Goal: Book appointment/travel/reservation

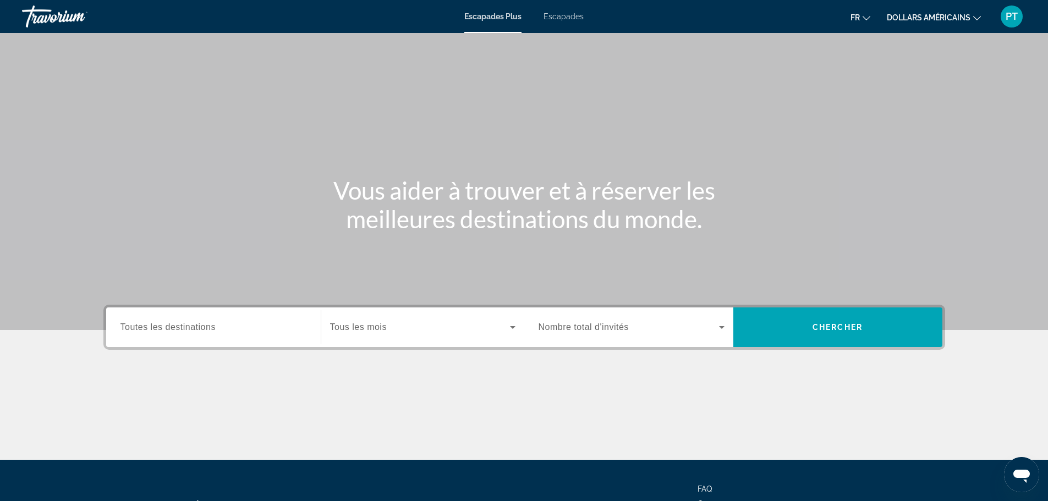
click at [199, 326] on span "Toutes les destinations" at bounding box center [167, 326] width 95 height 9
click at [199, 326] on input "Destination Toutes les destinations" at bounding box center [213, 327] width 186 height 13
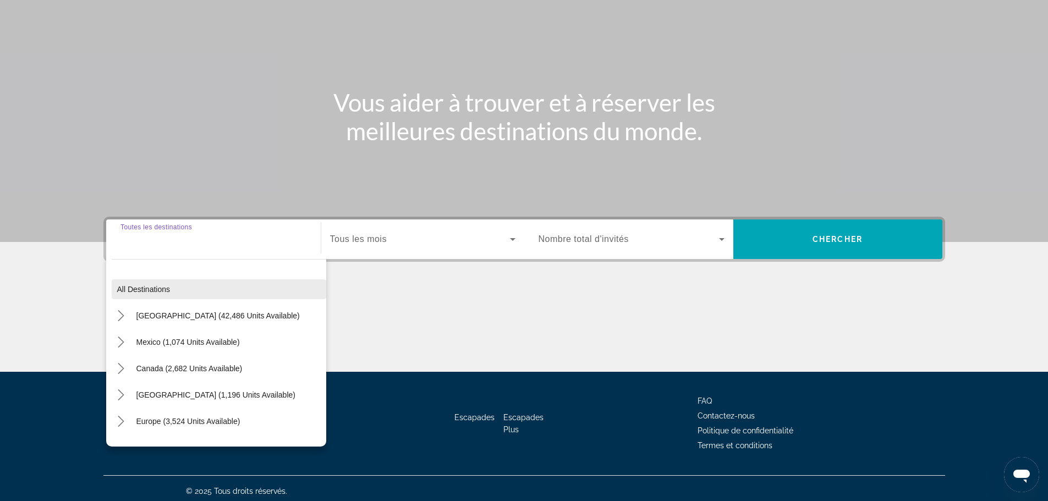
scroll to position [94, 0]
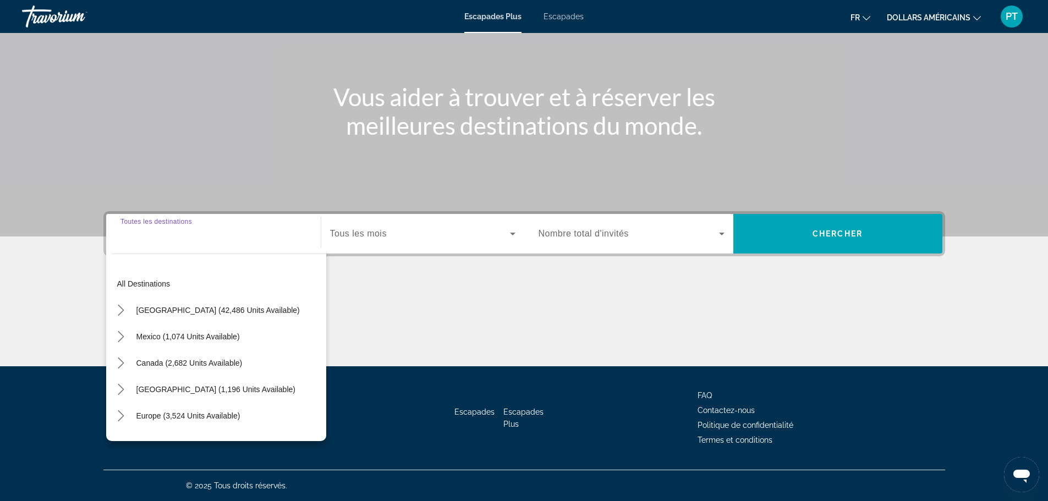
click at [257, 235] on input "Destination Toutes les destinations" at bounding box center [213, 234] width 186 height 13
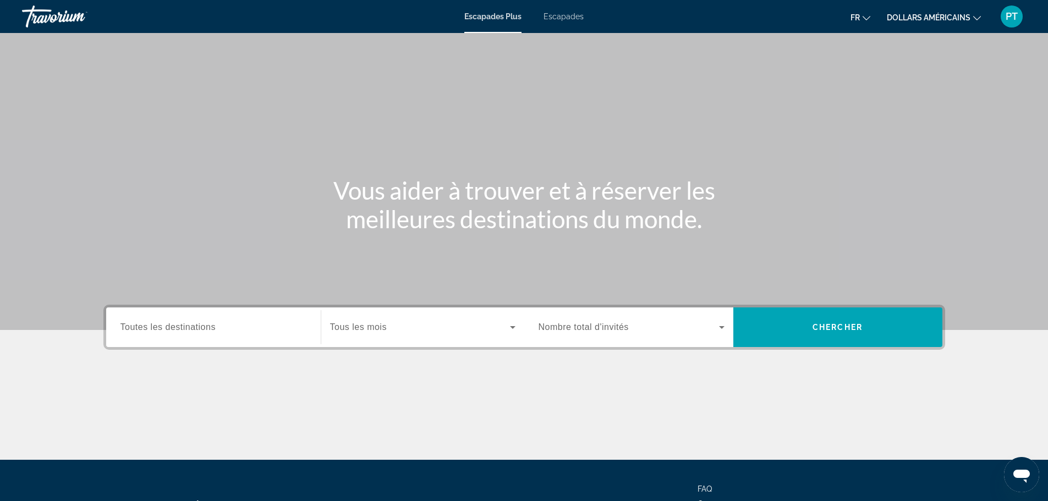
click at [188, 327] on span "Toutes les destinations" at bounding box center [167, 326] width 95 height 9
click at [188, 327] on input "Destination Toutes les destinations" at bounding box center [213, 327] width 186 height 13
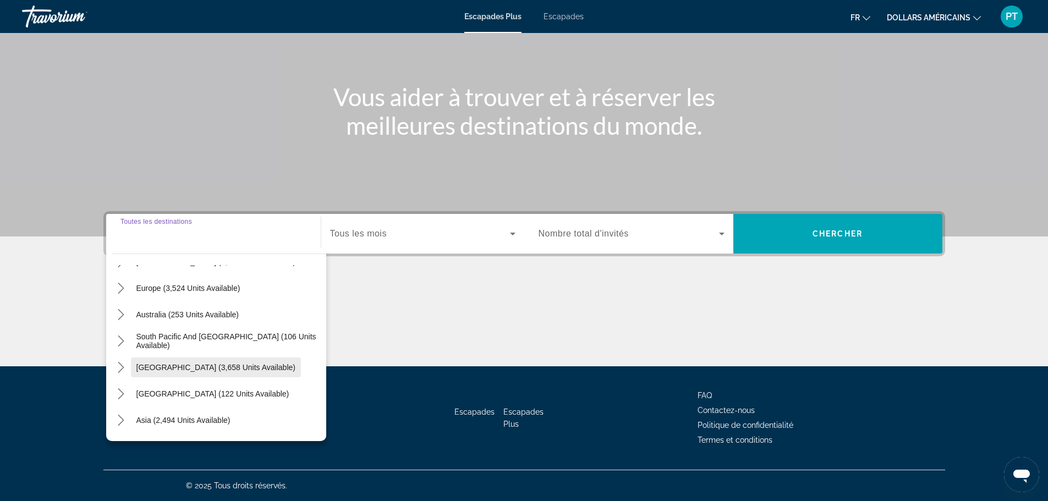
scroll to position [123, 0]
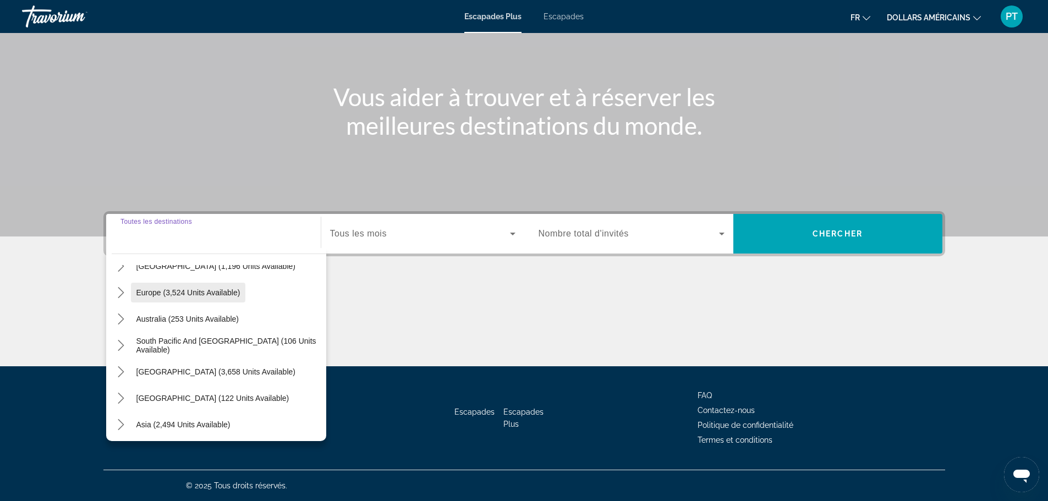
click at [186, 293] on span "Europe (3,524 units available)" at bounding box center [188, 292] width 104 height 9
type input "**********"
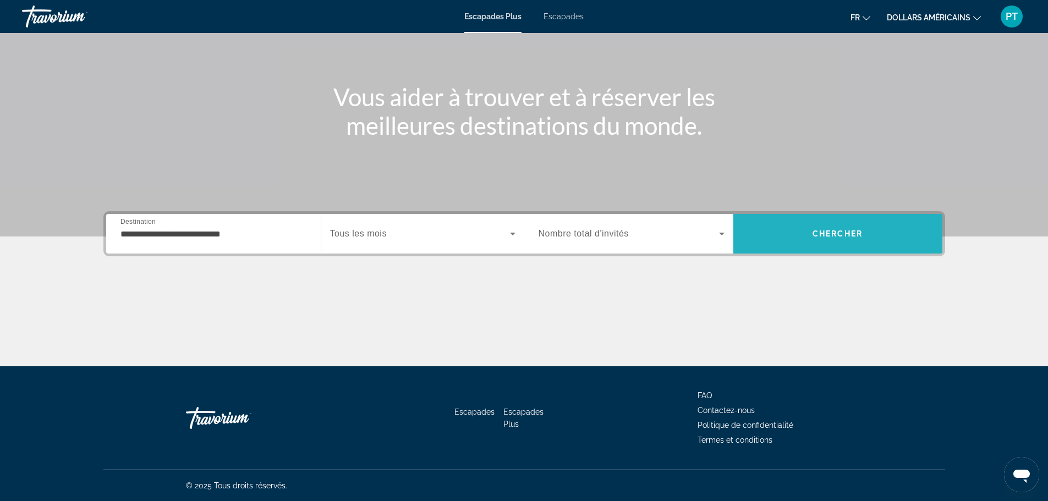
click at [842, 233] on span "Chercher" at bounding box center [837, 233] width 50 height 9
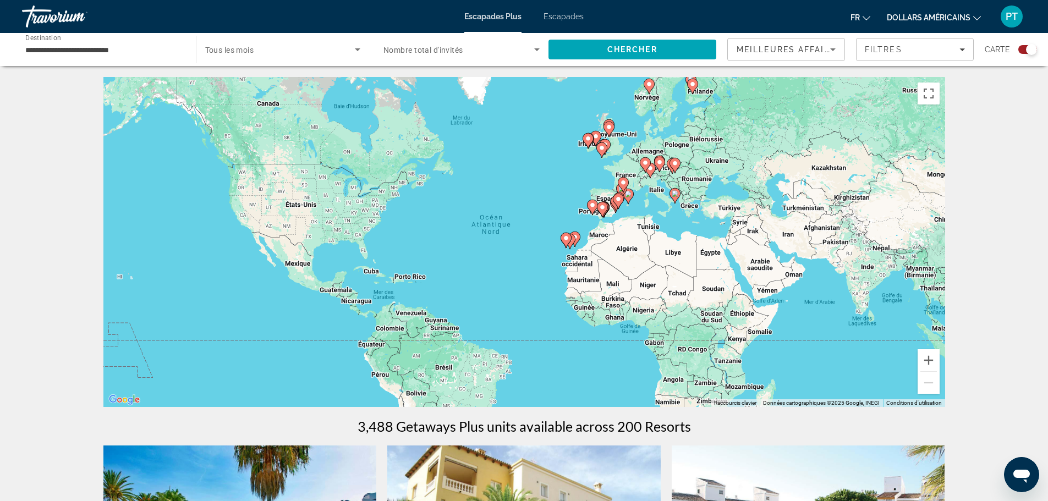
click at [355, 52] on icon "Search widget" at bounding box center [357, 49] width 13 height 13
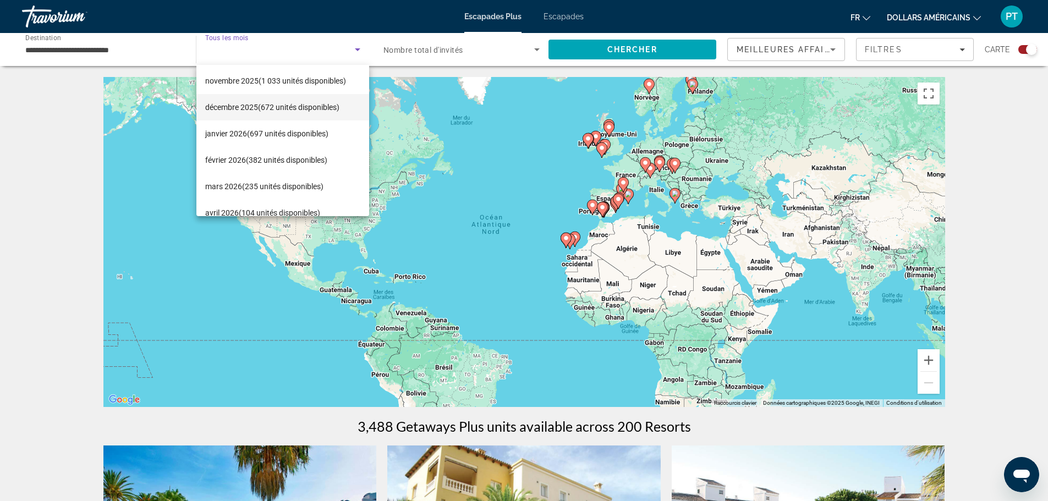
scroll to position [55, 0]
click at [245, 158] on font "février 2026" at bounding box center [225, 159] width 41 height 9
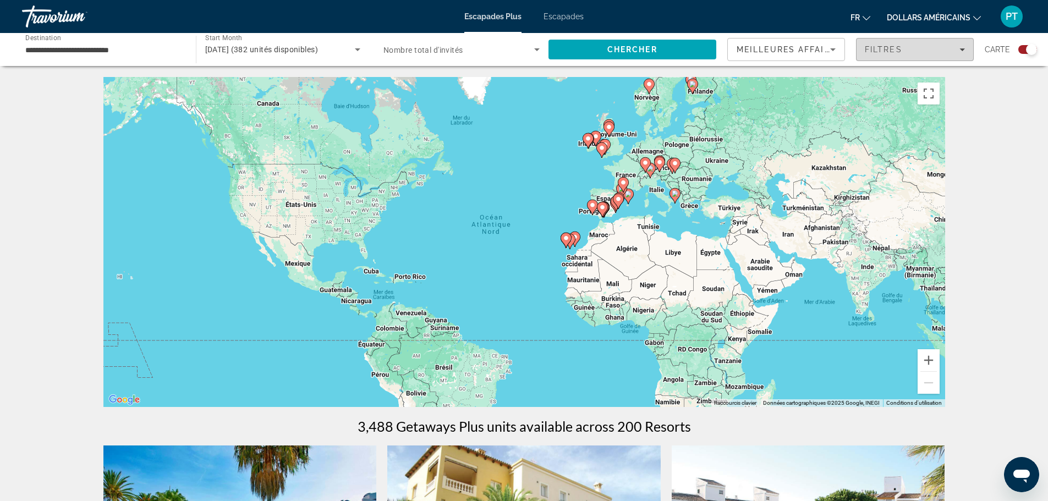
click at [961, 54] on span "Filters" at bounding box center [914, 49] width 117 height 26
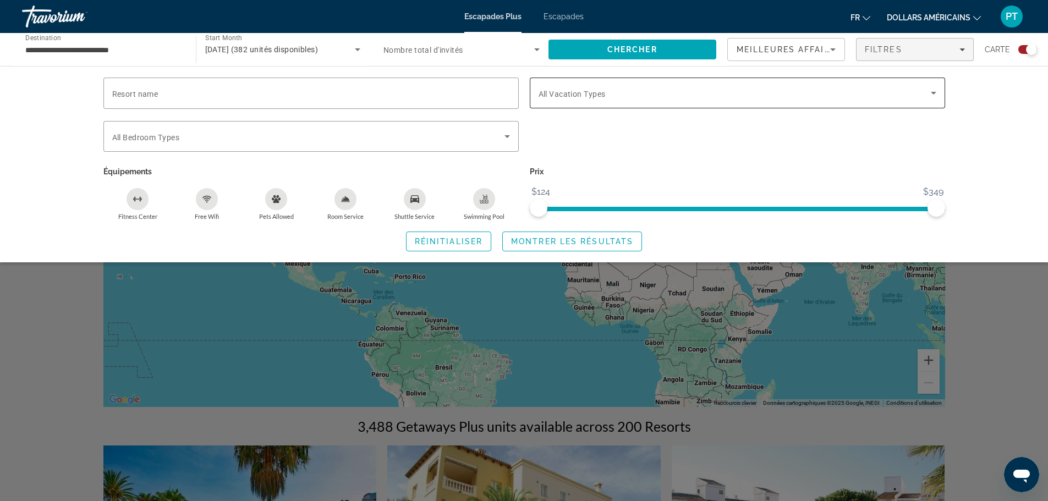
click at [939, 91] on icon "Search widget" at bounding box center [933, 92] width 13 height 13
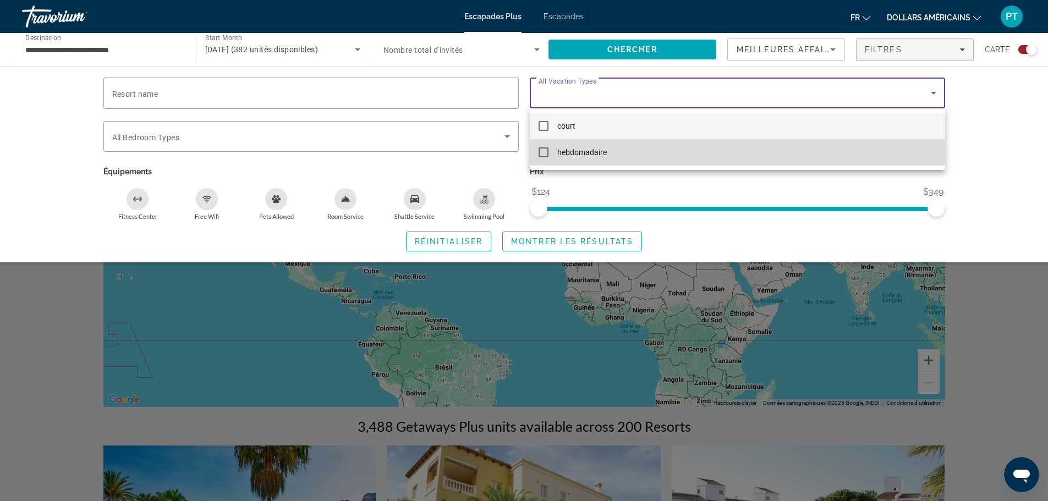
click at [548, 154] on mat-pseudo-checkbox at bounding box center [544, 152] width 10 height 10
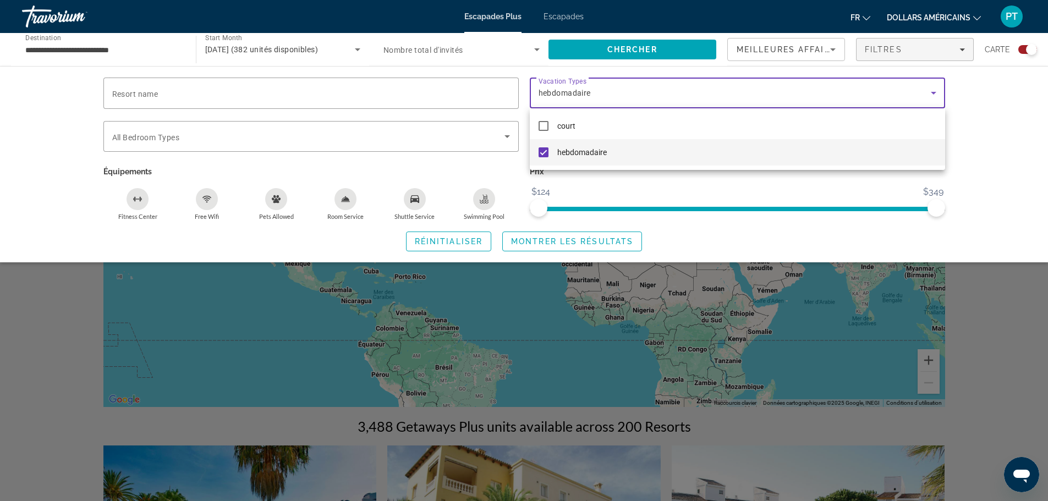
click at [506, 133] on div at bounding box center [524, 250] width 1048 height 501
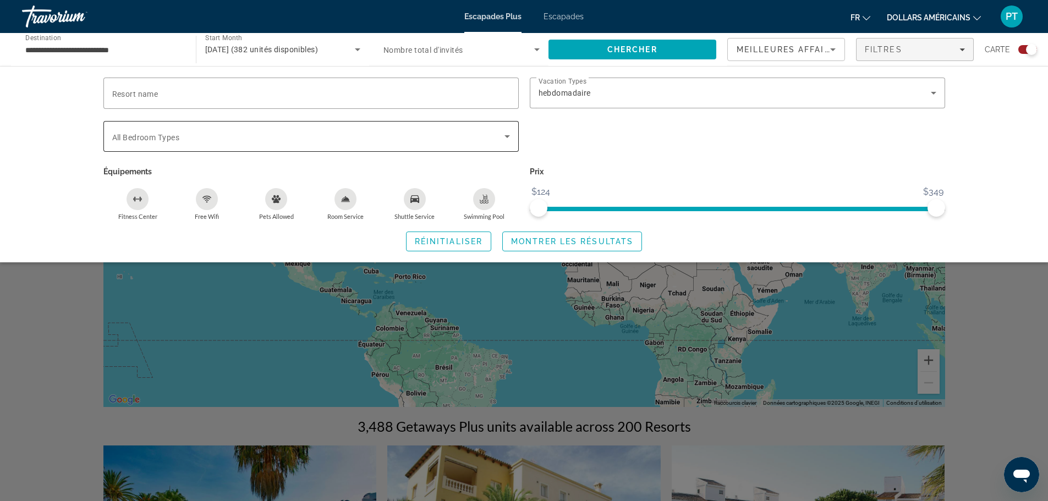
click at [505, 134] on icon "Search widget" at bounding box center [507, 136] width 13 height 13
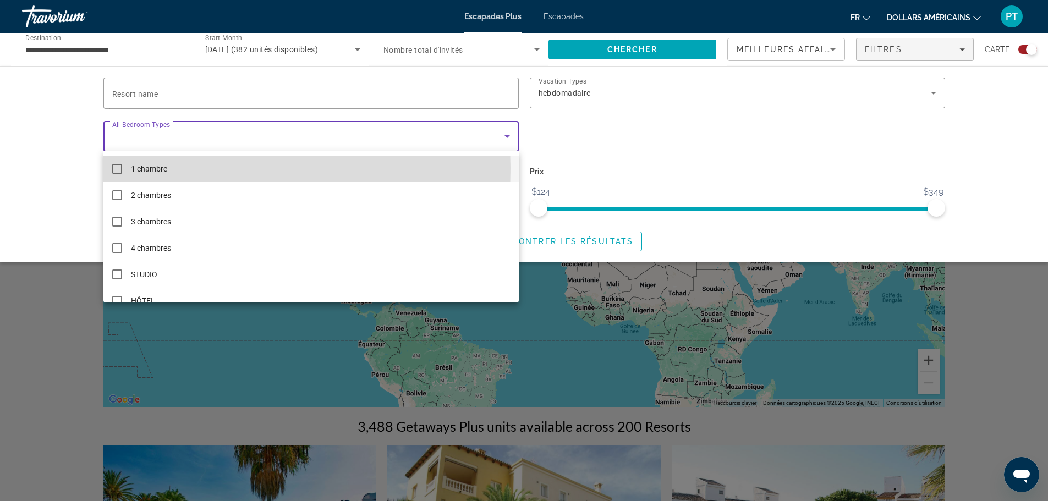
click at [120, 168] on mat-pseudo-checkbox at bounding box center [117, 169] width 10 height 10
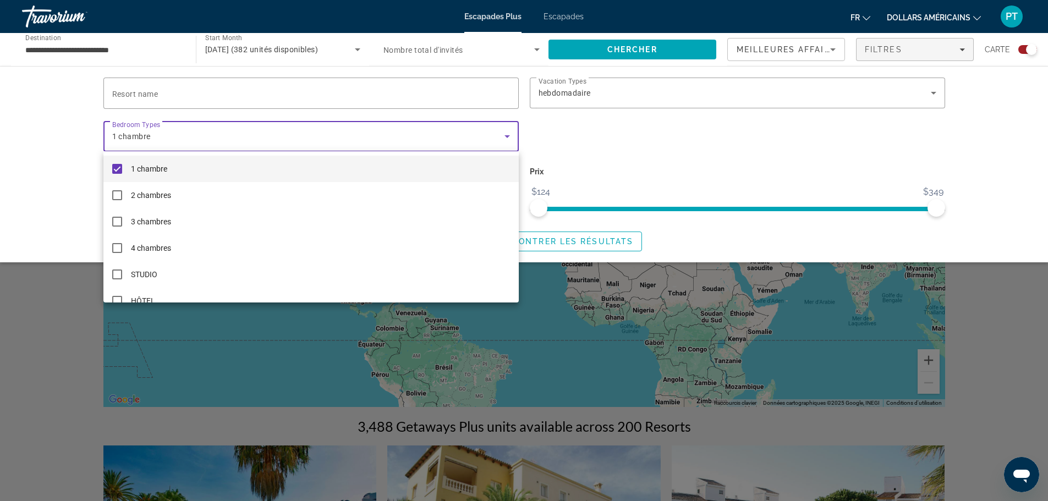
click at [604, 149] on div at bounding box center [524, 250] width 1048 height 501
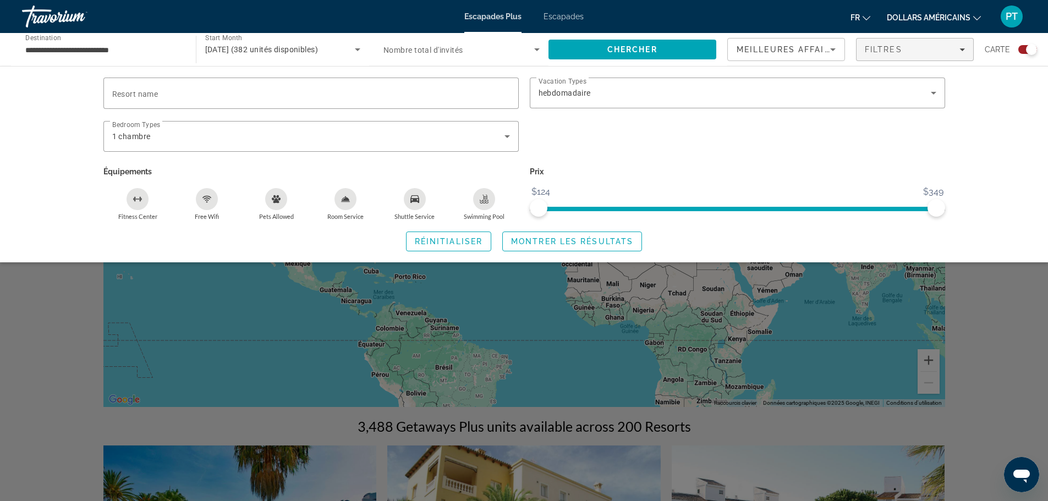
click at [490, 195] on div "Swimming Pool" at bounding box center [484, 199] width 22 height 22
click at [354, 201] on div "Room Service" at bounding box center [345, 199] width 22 height 22
click at [210, 205] on div "Free Wifi" at bounding box center [207, 199] width 22 height 22
click at [548, 241] on span "Montrer les résultats" at bounding box center [572, 241] width 122 height 9
